Goal: Task Accomplishment & Management: Manage account settings

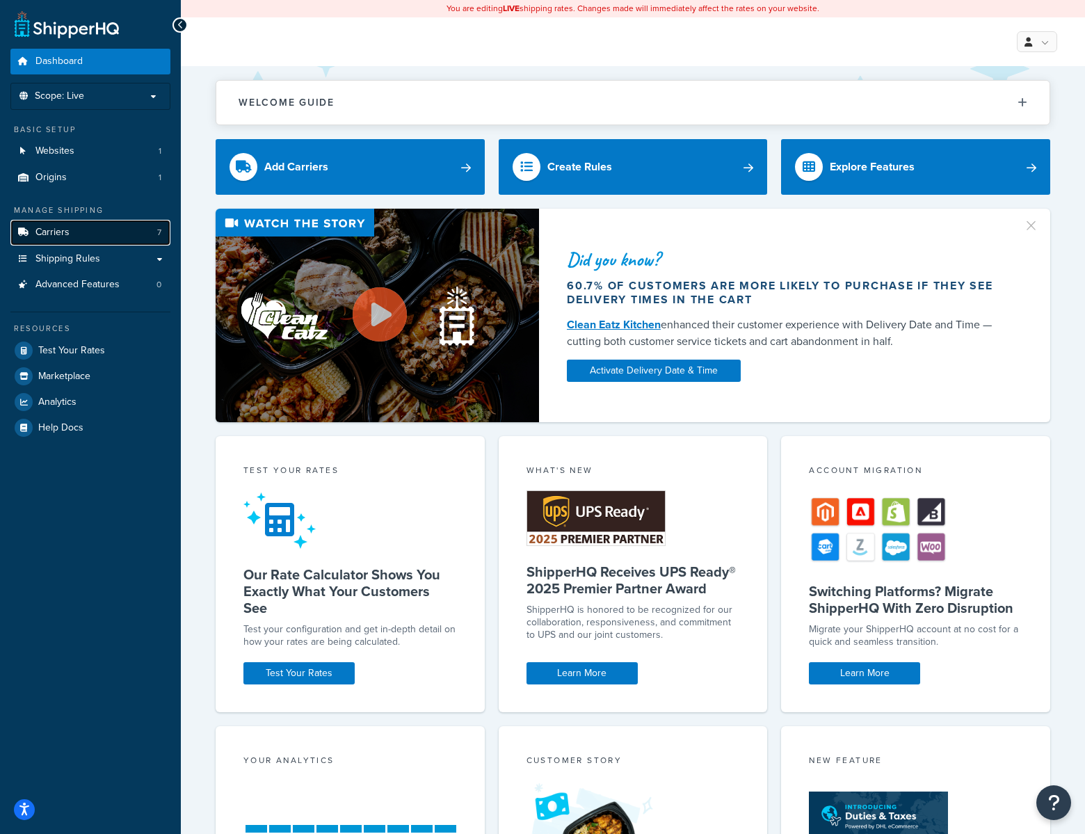
click at [51, 227] on span "Carriers" at bounding box center [52, 233] width 34 height 12
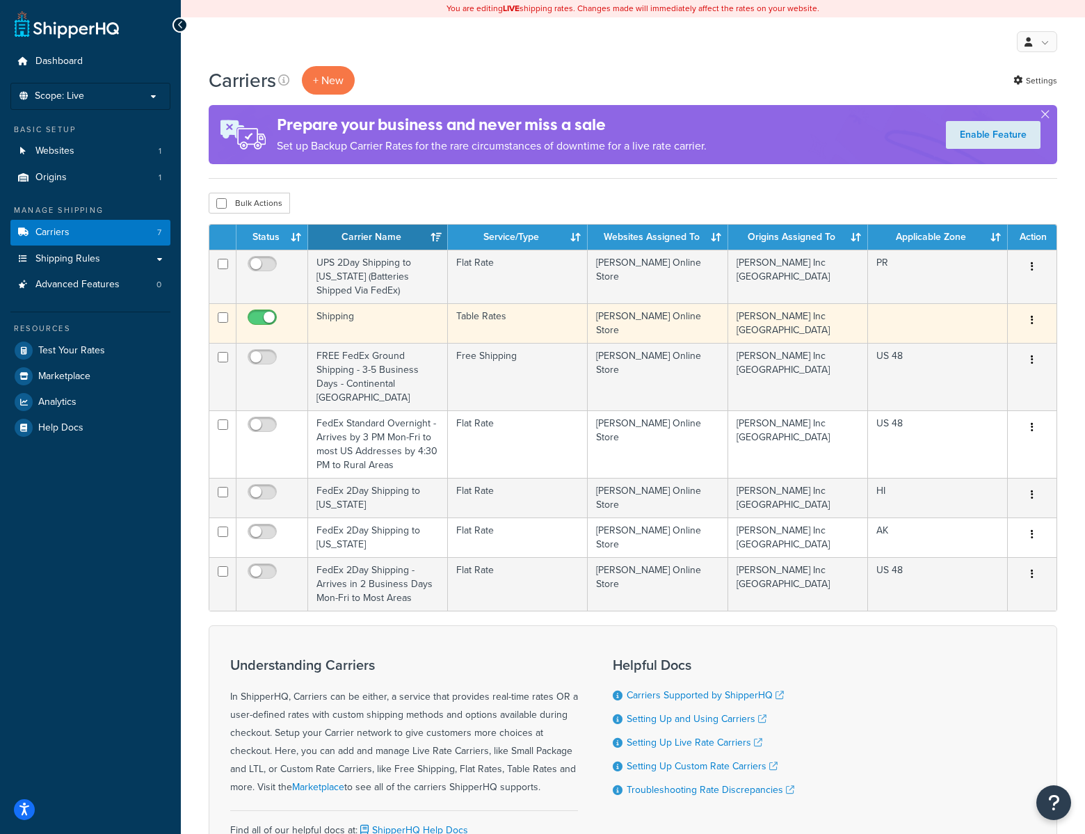
click at [1026, 318] on button "button" at bounding box center [1031, 320] width 19 height 22
click at [962, 350] on link "Edit" at bounding box center [976, 348] width 110 height 29
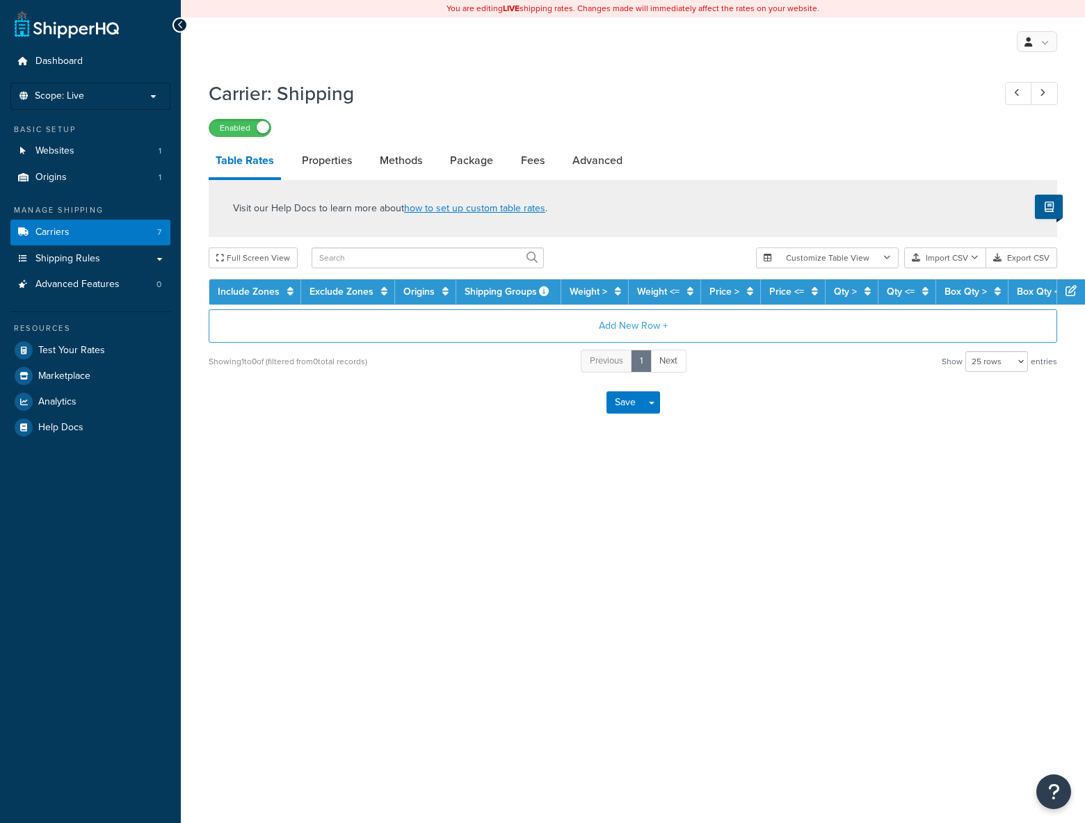
select select "25"
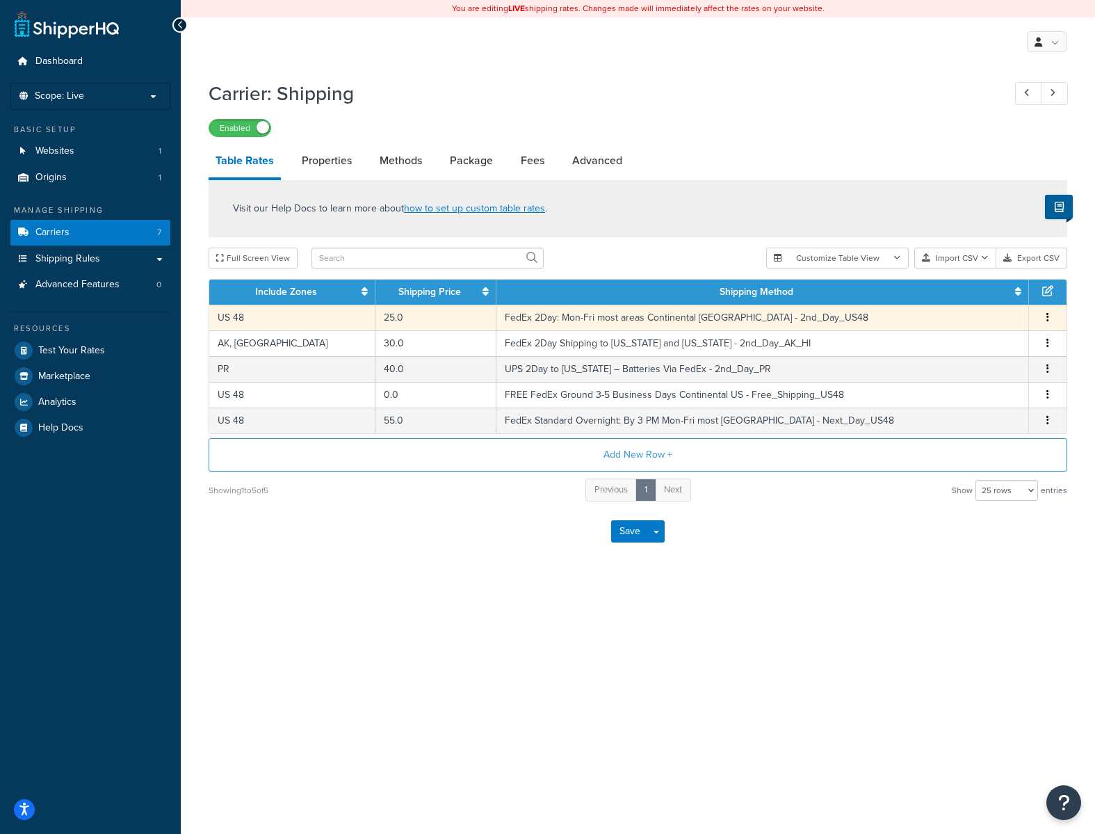
click at [398, 315] on td "25.0" at bounding box center [436, 318] width 121 height 26
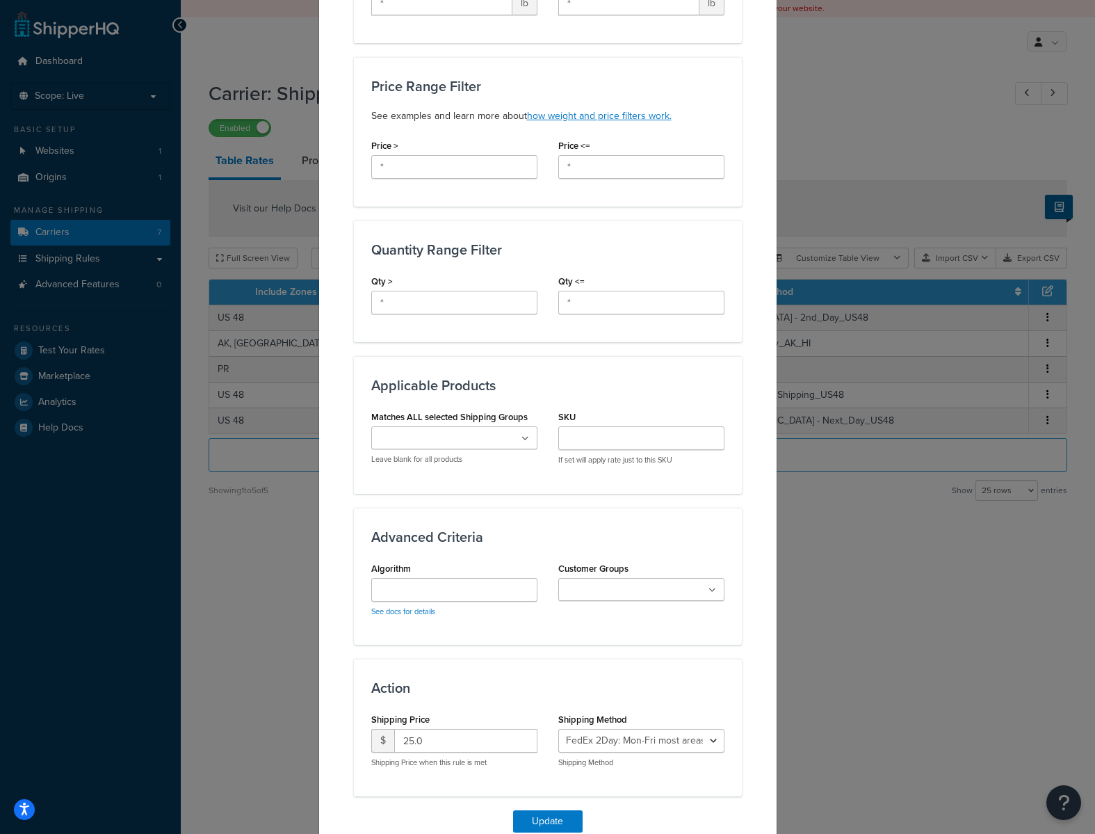
scroll to position [474, 0]
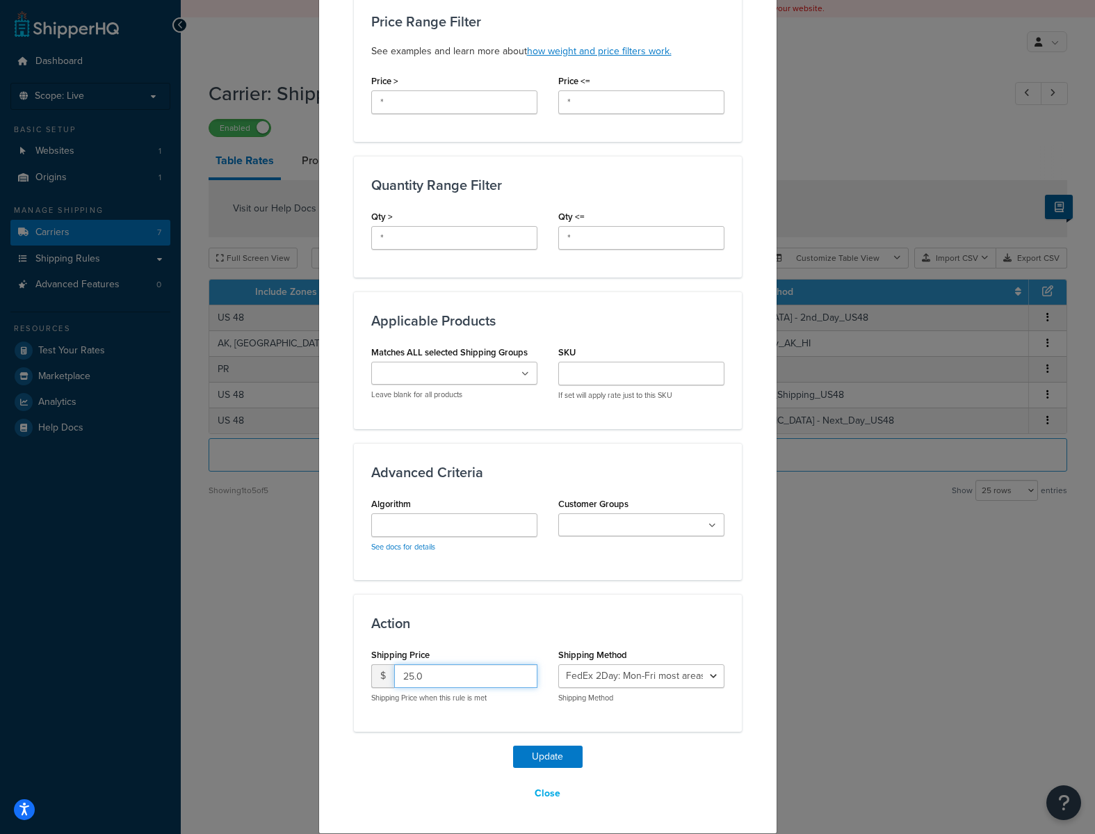
drag, startPoint x: 437, startPoint y: 676, endPoint x: 357, endPoint y: 672, distance: 80.0
click at [361, 672] on div "Shipping Price $ 25.0 Shipping Price when this rule is met" at bounding box center [454, 679] width 187 height 69
type input "28"
click at [540, 755] on button "Update" at bounding box center [548, 756] width 70 height 22
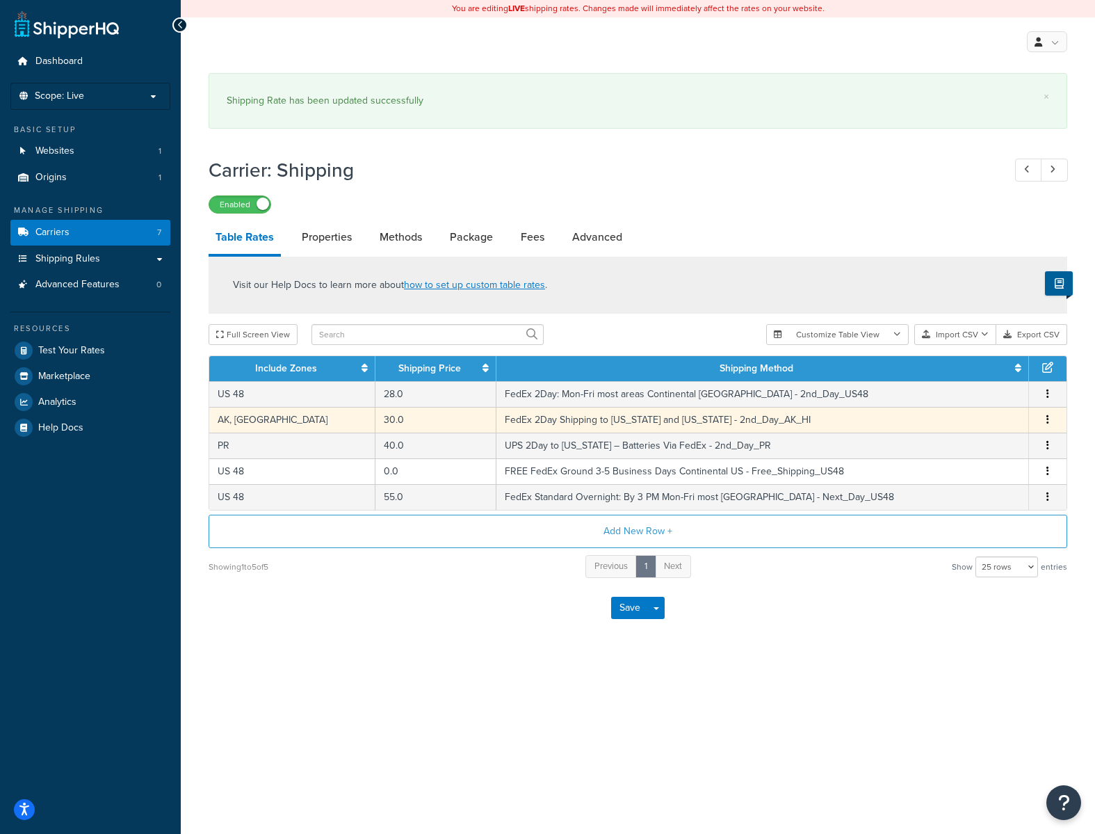
click at [406, 421] on td "30.0" at bounding box center [436, 420] width 121 height 26
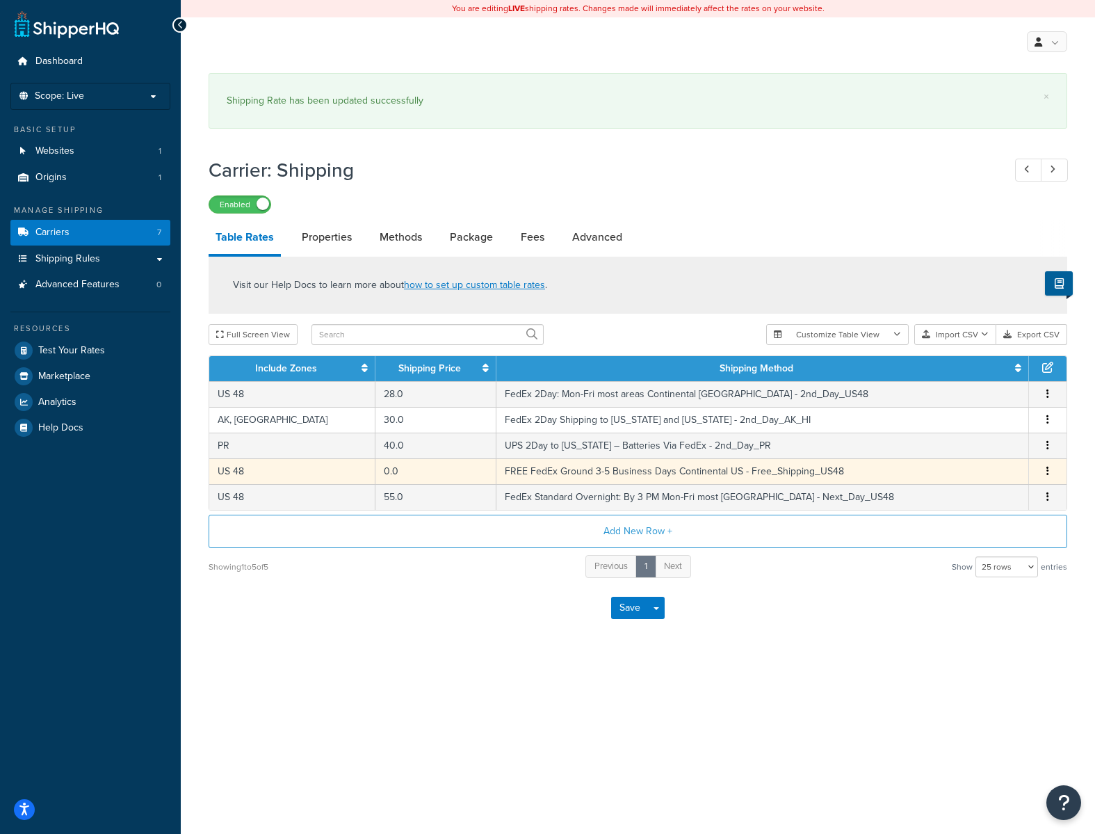
select select "181707"
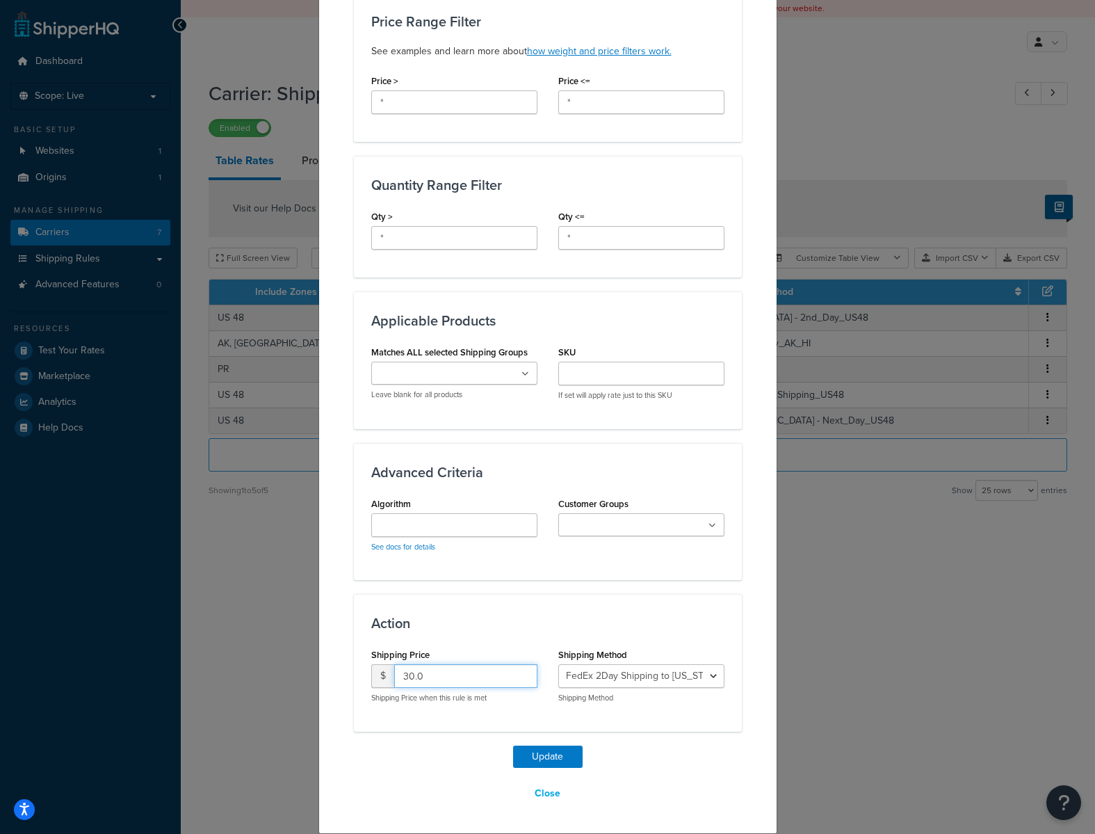
drag, startPoint x: 430, startPoint y: 677, endPoint x: 371, endPoint y: 671, distance: 59.4
click at [371, 671] on div "$ 30.0" at bounding box center [454, 676] width 166 height 24
type input "34"
click at [544, 757] on button "Update" at bounding box center [548, 756] width 70 height 22
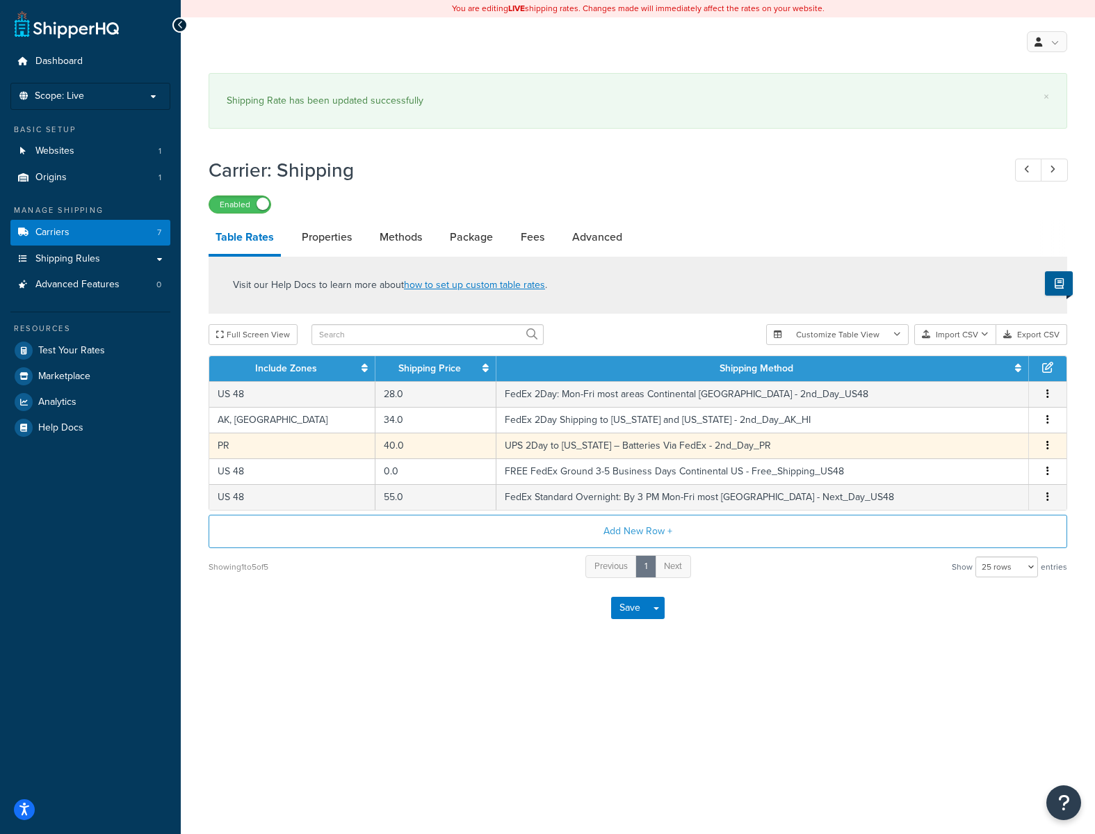
click at [1051, 444] on button "button" at bounding box center [1047, 445] width 11 height 15
click at [967, 417] on div "Edit" at bounding box center [977, 417] width 99 height 29
select select "181708"
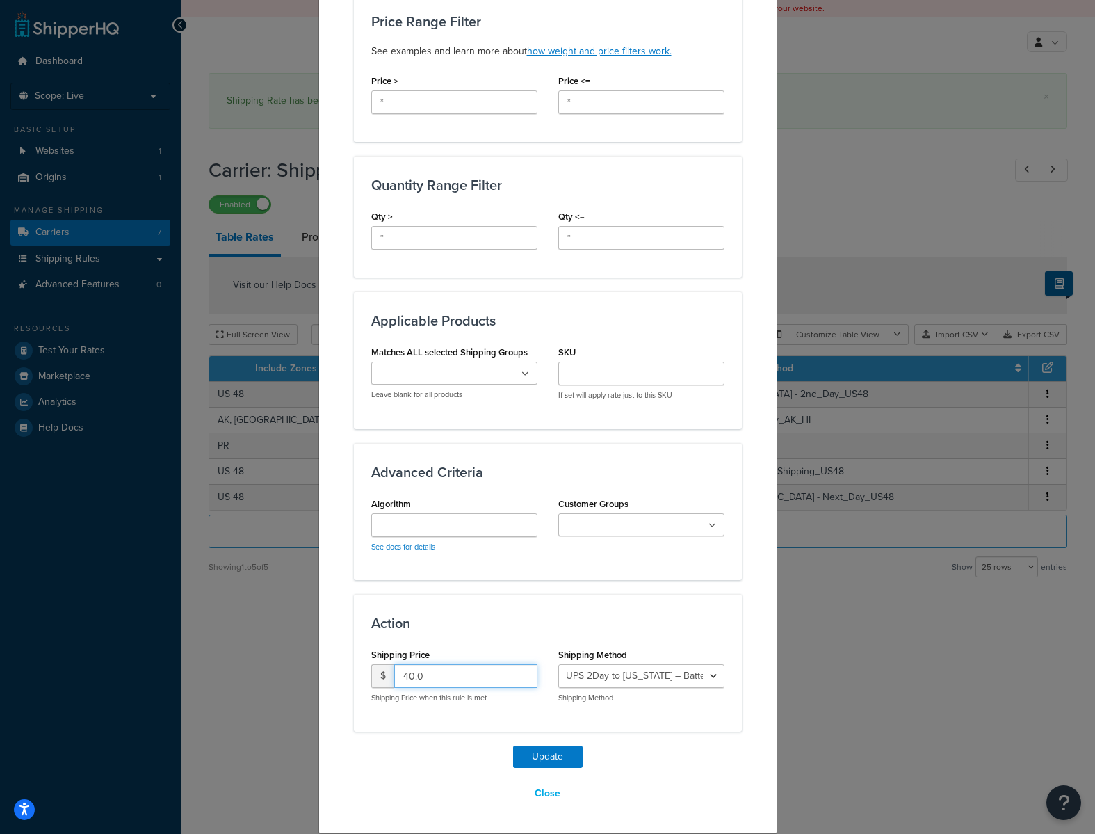
drag, startPoint x: 441, startPoint y: 677, endPoint x: 344, endPoint y: 672, distance: 96.8
click at [344, 672] on div "Update Table Rate Applicable Zones See examples and learn more about how includ…" at bounding box center [547, 201] width 459 height 1266
type input "45"
click at [521, 757] on button "Update" at bounding box center [548, 756] width 70 height 22
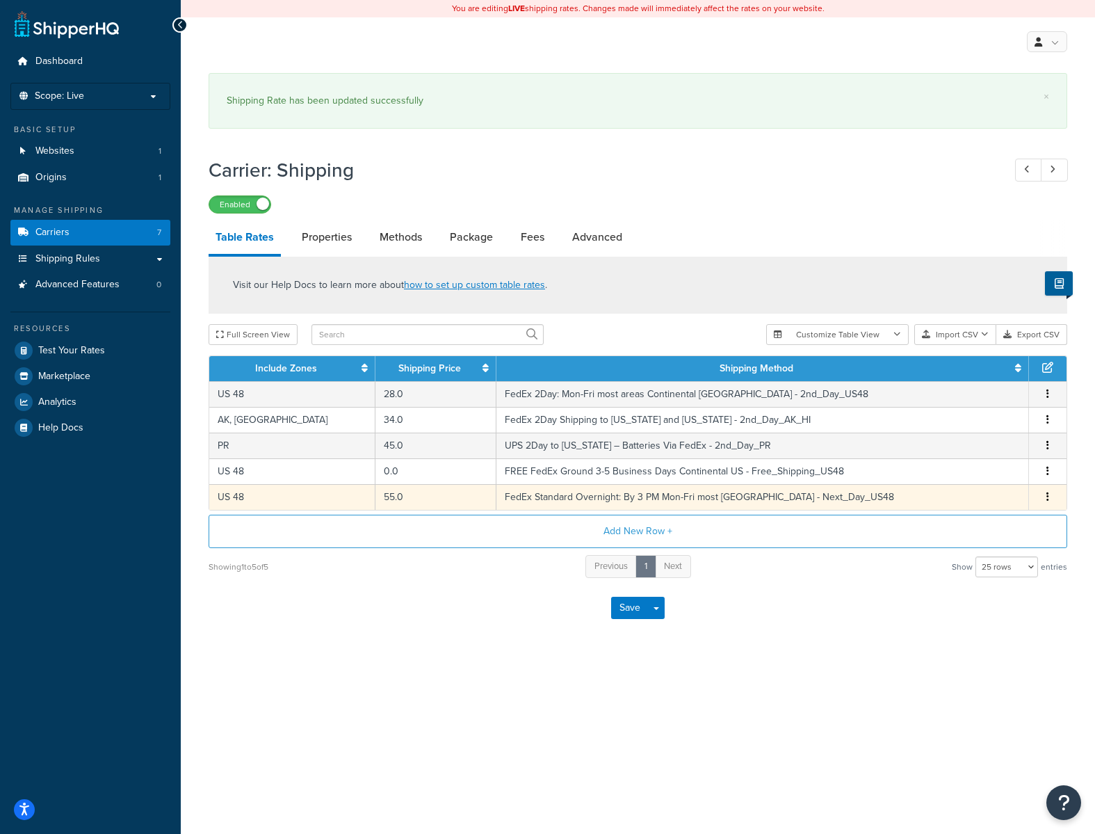
click at [403, 498] on td "55.0" at bounding box center [436, 497] width 121 height 26
select select "181705"
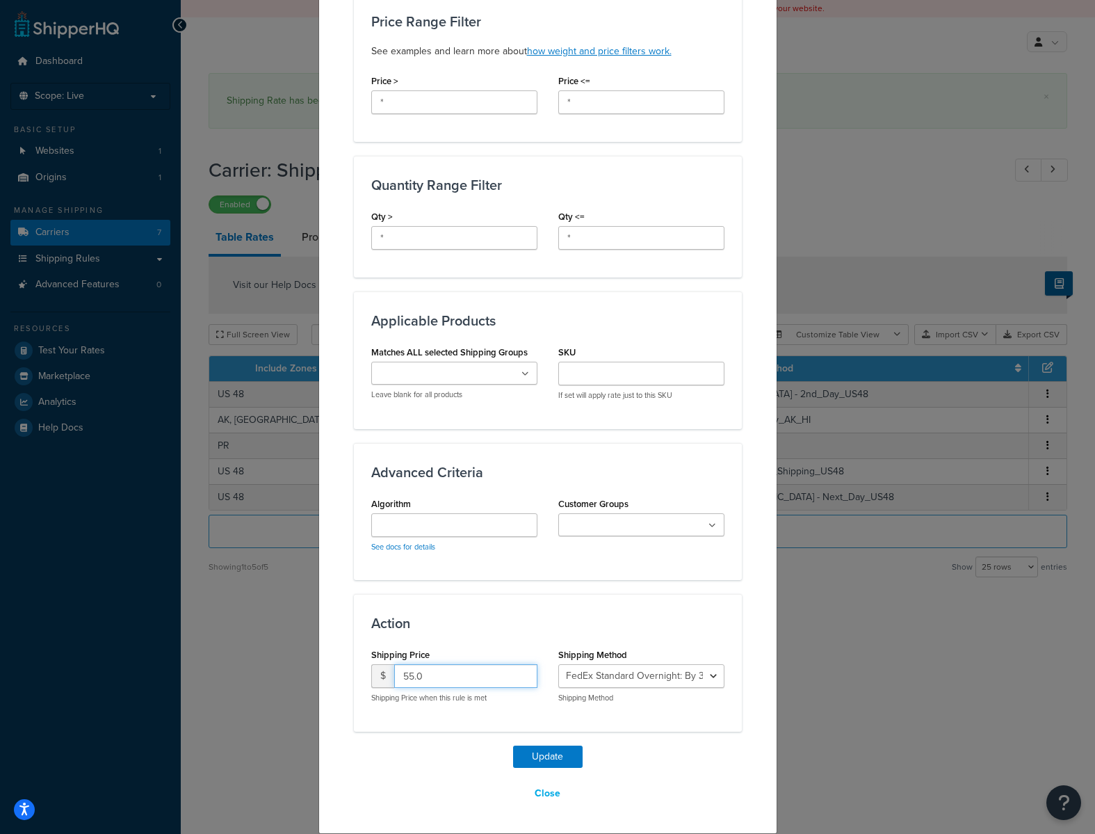
drag, startPoint x: 442, startPoint y: 683, endPoint x: 333, endPoint y: 679, distance: 108.6
click at [333, 679] on div "Update Table Rate Applicable Zones See examples and learn more about how includ…" at bounding box center [547, 201] width 459 height 1266
type input "60"
click at [531, 750] on button "Update" at bounding box center [548, 756] width 70 height 22
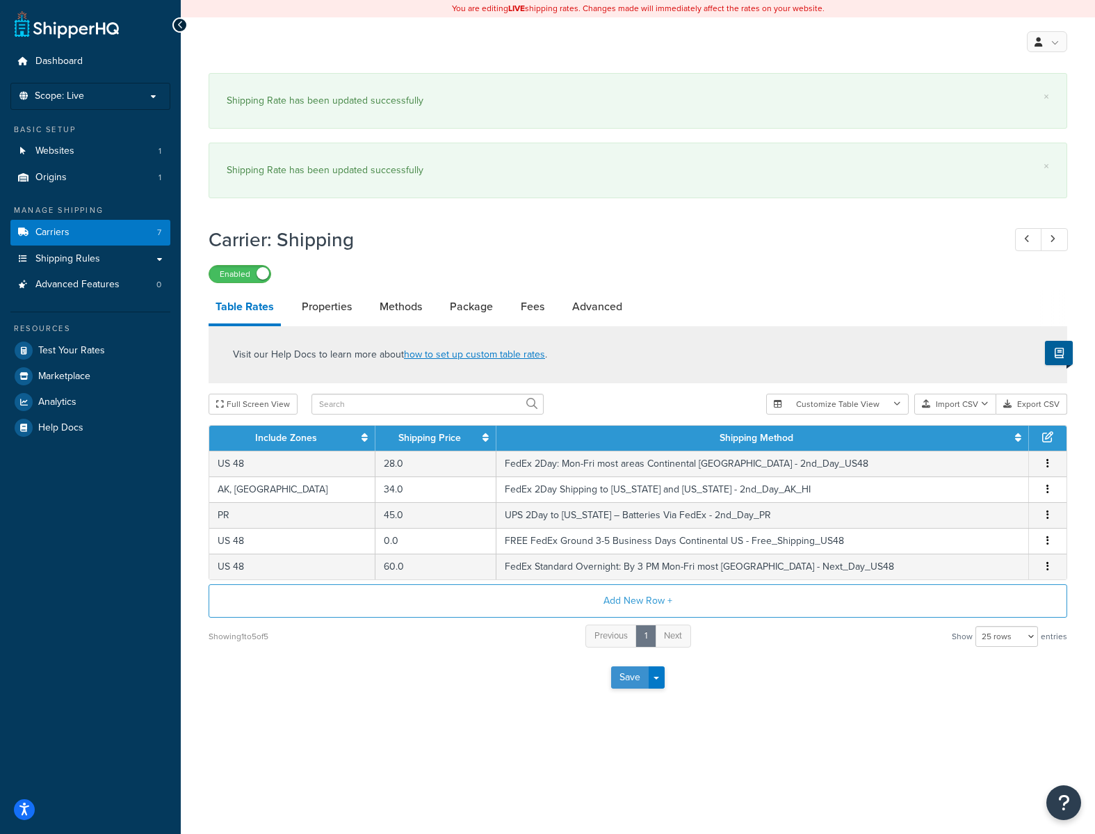
click at [626, 677] on button "Save" at bounding box center [630, 677] width 38 height 22
